Goal: Entertainment & Leisure: Consume media (video, audio)

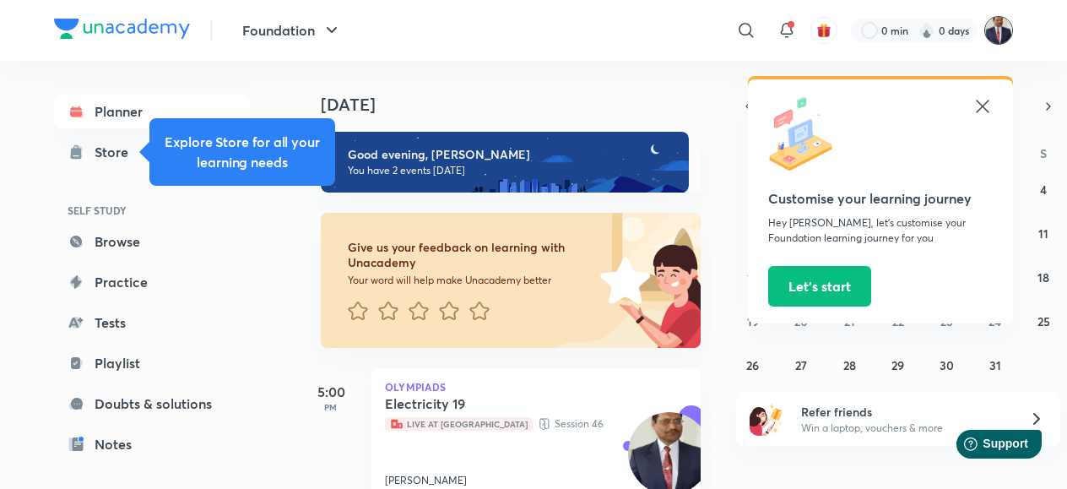
click at [1000, 30] on img at bounding box center [998, 30] width 29 height 29
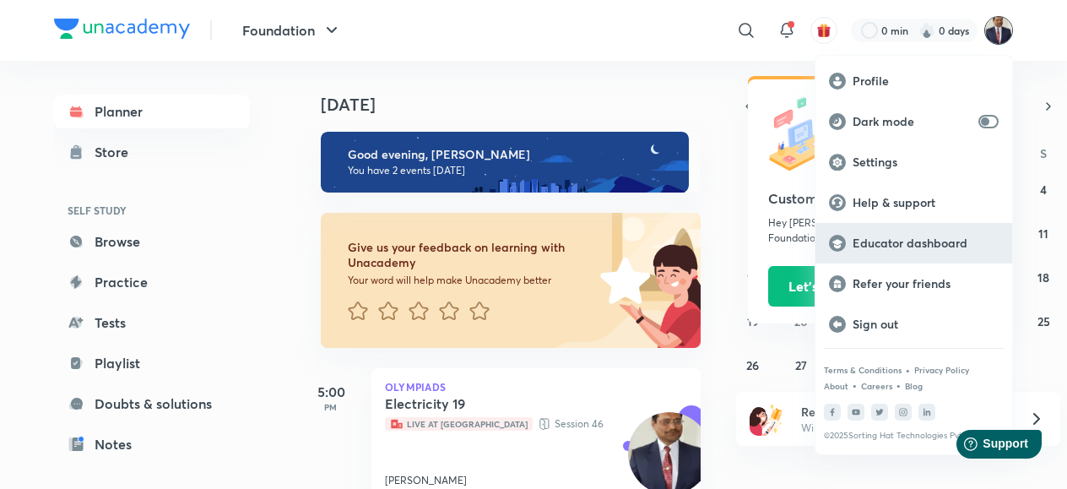
click at [909, 244] on p "Educator dashboard" at bounding box center [925, 242] width 146 height 15
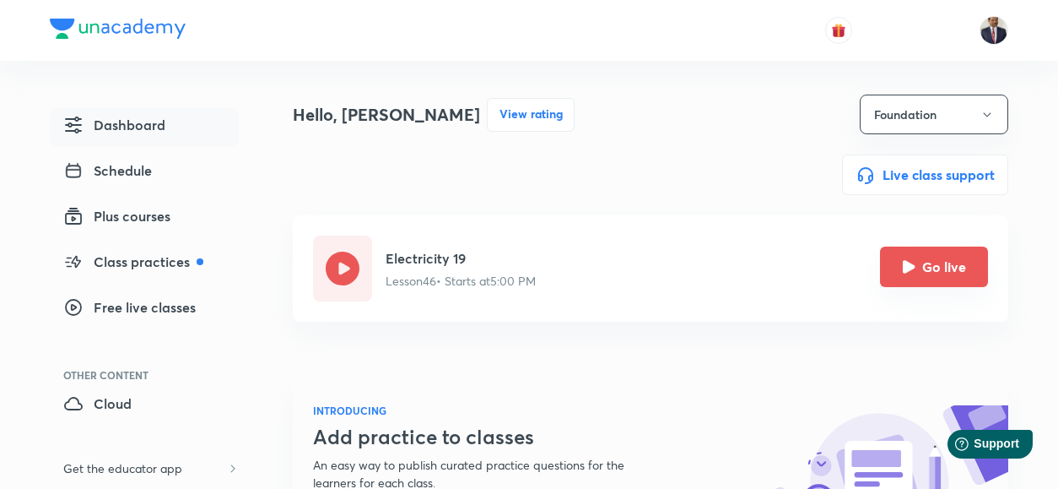
click at [893, 261] on button "Go live" at bounding box center [934, 266] width 108 height 41
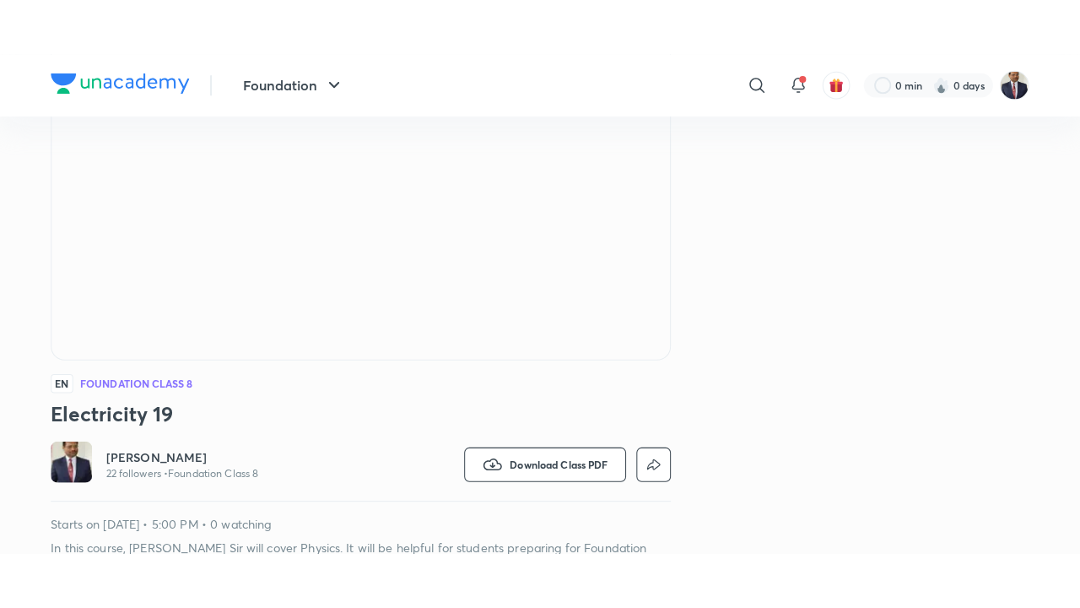
scroll to position [256, 0]
